Goal: Complete application form

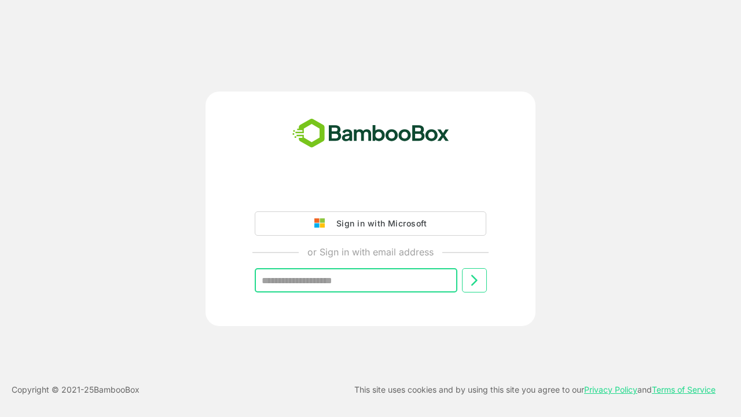
type input "**********"
click at [474, 280] on icon at bounding box center [474, 280] width 14 height 14
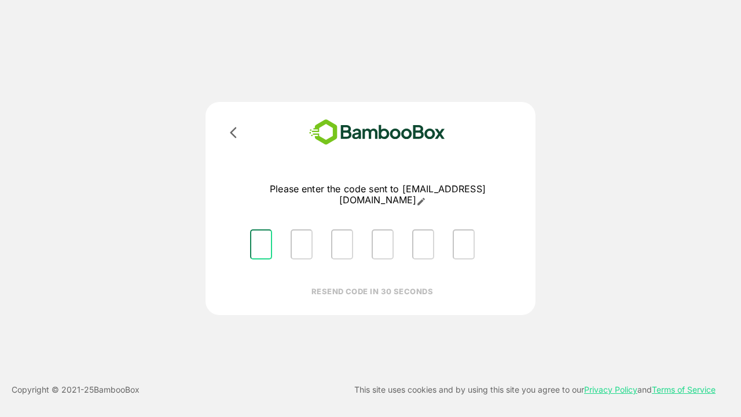
type input "*"
